Goal: Transaction & Acquisition: Purchase product/service

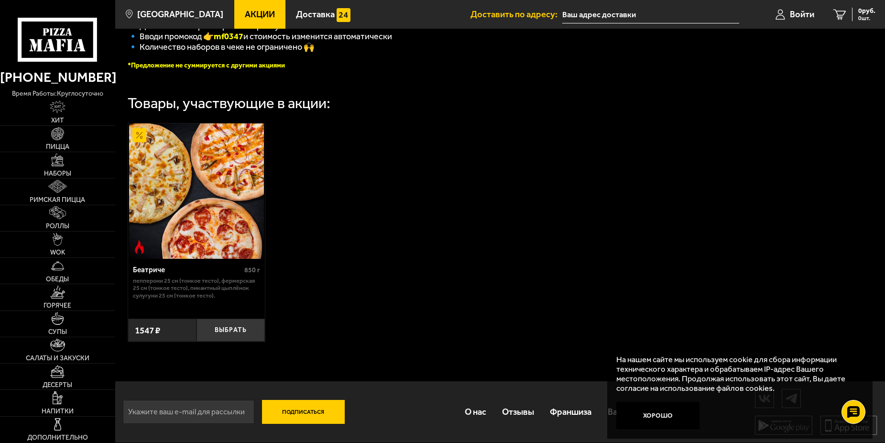
scroll to position [273, 0]
click at [56, 161] on img at bounding box center [57, 160] width 13 height 13
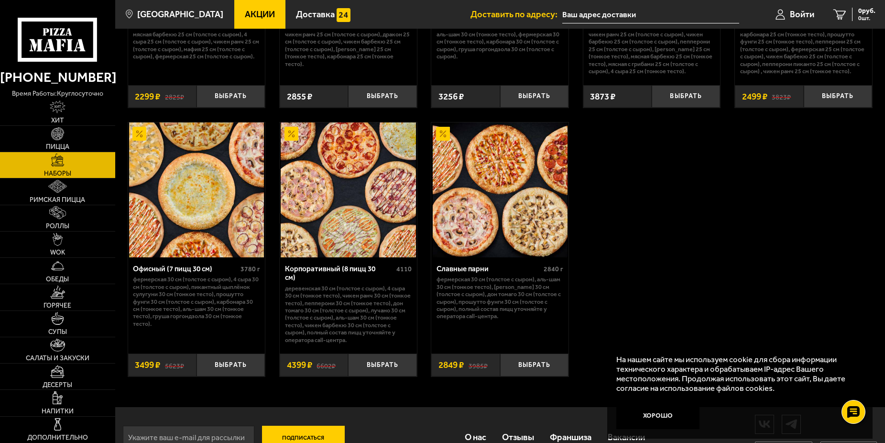
scroll to position [1374, 0]
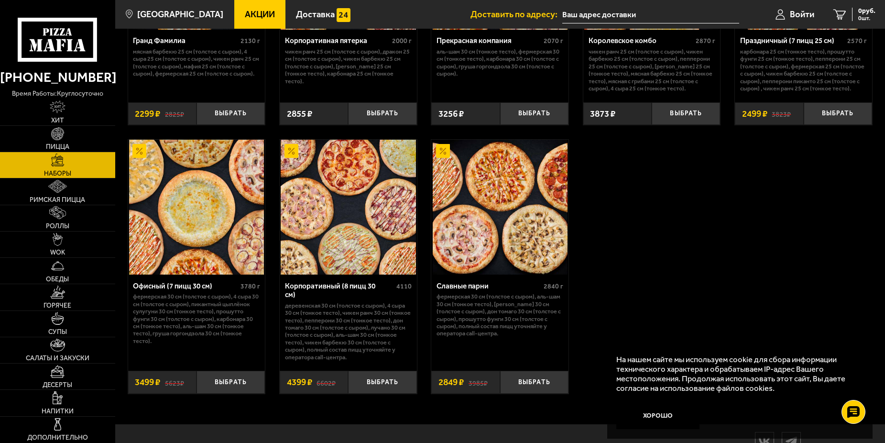
click at [355, 235] on img at bounding box center [348, 207] width 135 height 135
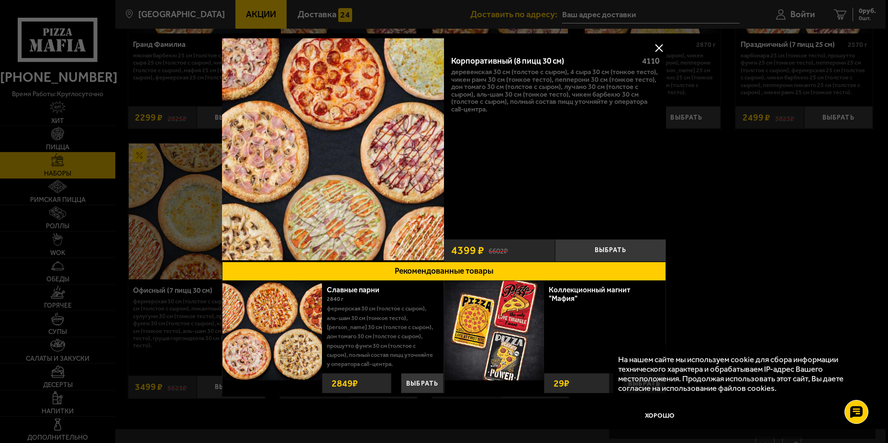
click at [656, 48] on button at bounding box center [659, 48] width 14 height 14
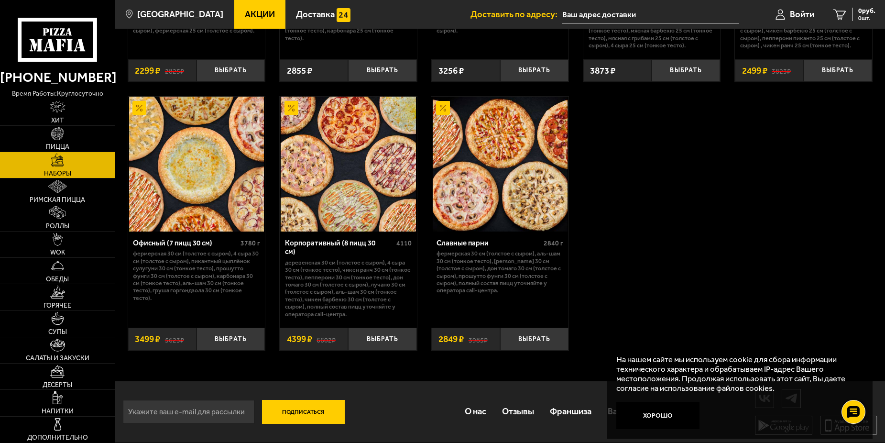
scroll to position [1135, 0]
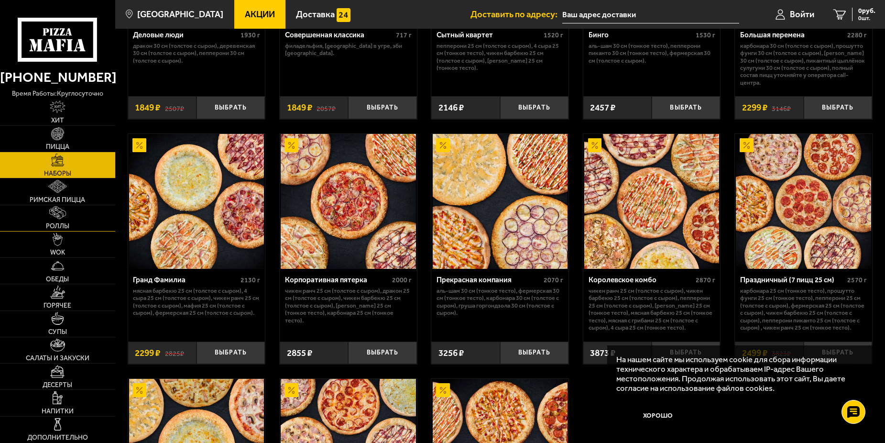
click at [50, 221] on link "Роллы" at bounding box center [57, 218] width 115 height 26
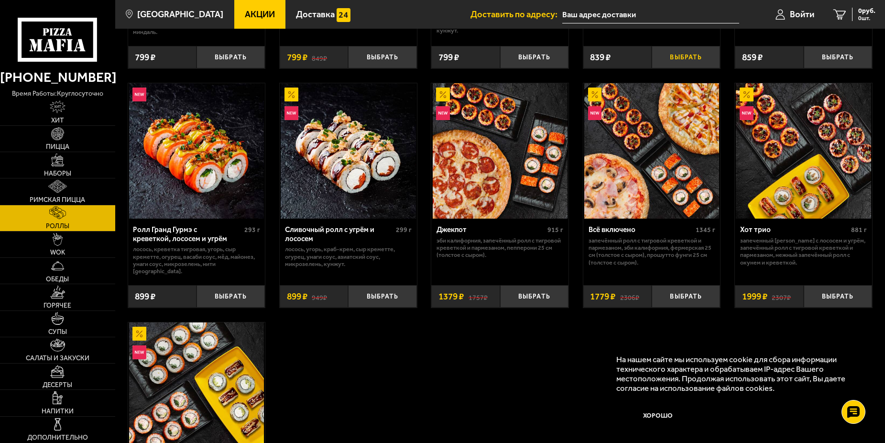
scroll to position [144, 0]
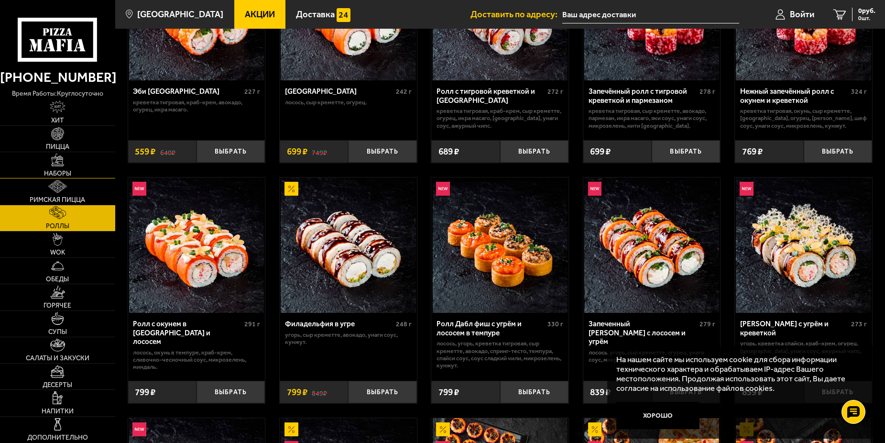
click at [63, 166] on img at bounding box center [57, 160] width 13 height 13
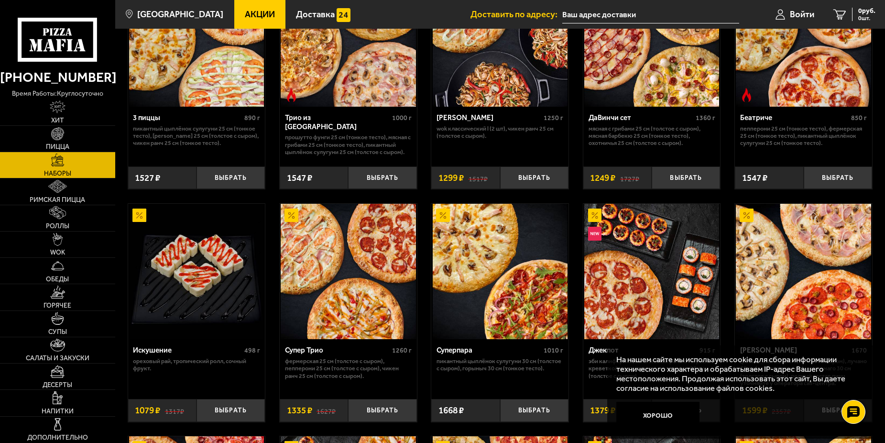
scroll to position [383, 0]
